Goal: Check status: Check status

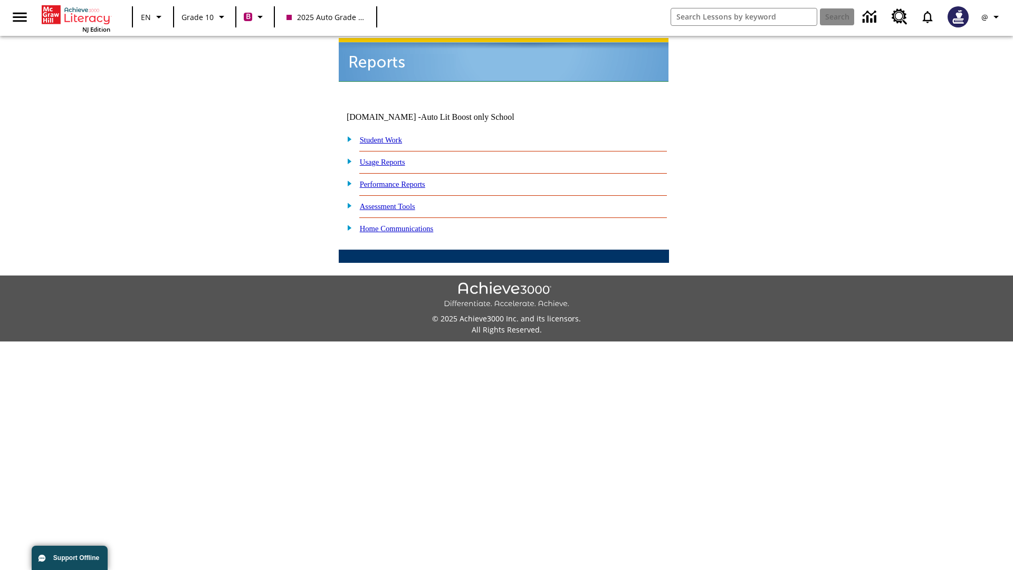
click at [388, 136] on link "Student Work" at bounding box center [381, 140] width 42 height 8
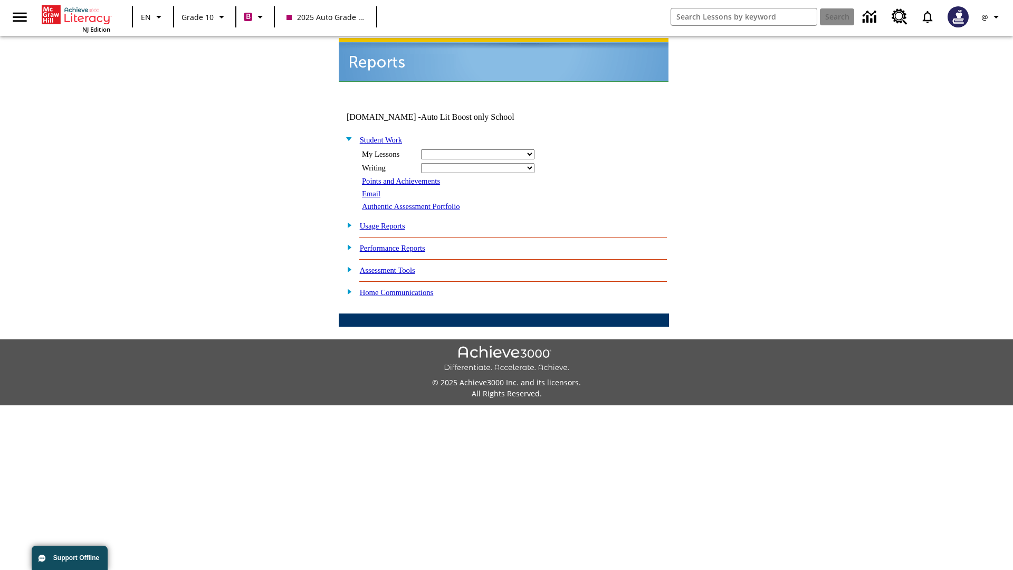
select select "/options/reports/?report_id=24&atype=2&section=2"
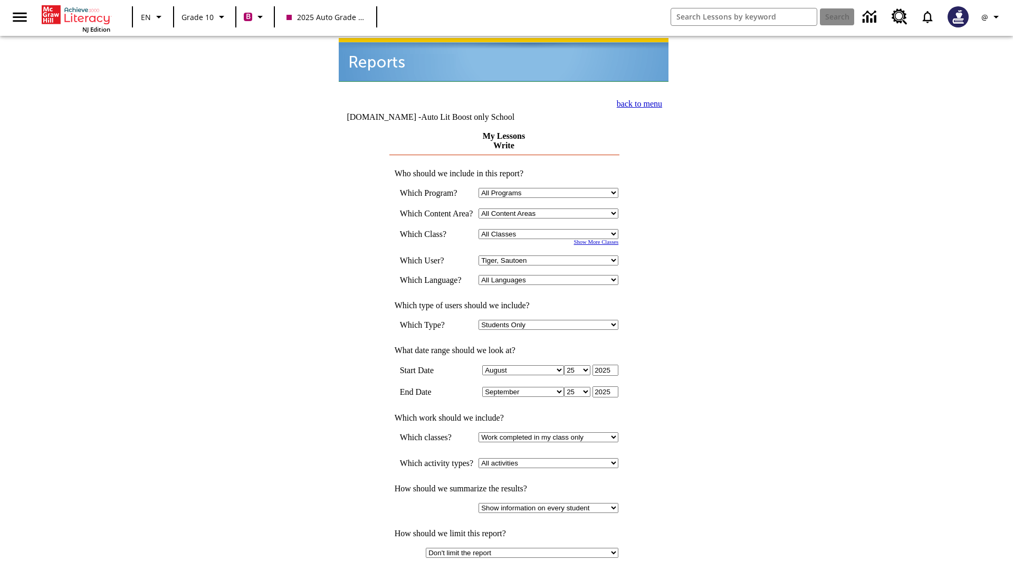
select select "21433649"
select select "4"
type input "2024"
